Goal: Browse casually

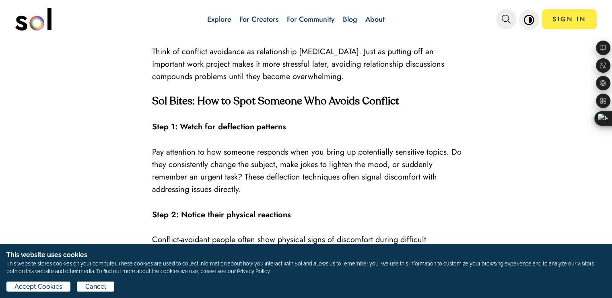
scroll to position [965, 0]
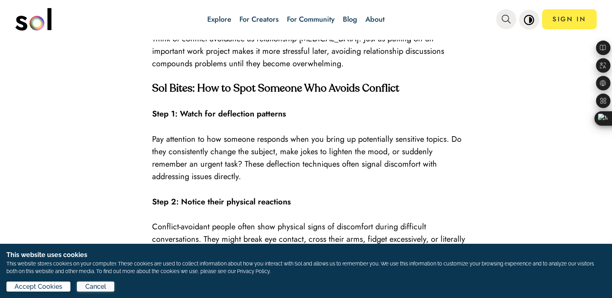
click at [101, 289] on span "Cancel" at bounding box center [95, 287] width 21 height 10
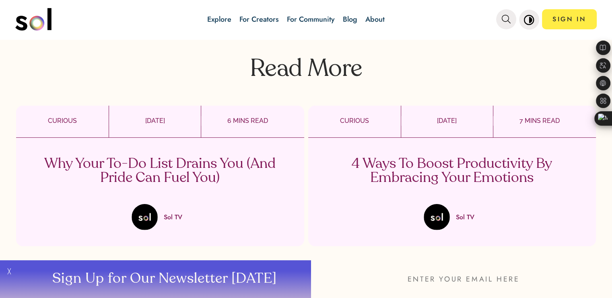
scroll to position [2453, 0]
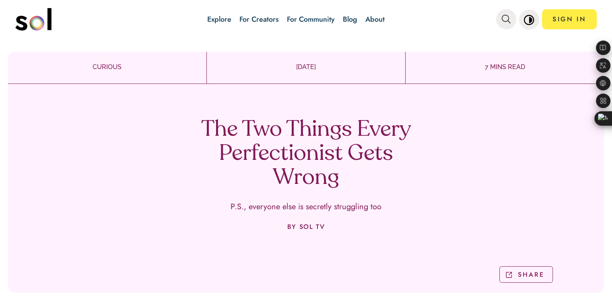
click at [492, 68] on p "7 MINS READ" at bounding box center [504, 67] width 198 height 10
click at [228, 20] on link "Explore" at bounding box center [219, 19] width 24 height 10
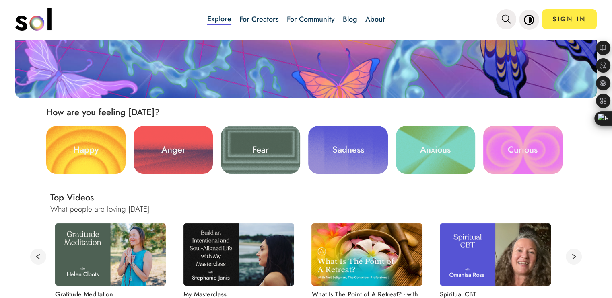
scroll to position [201, 0]
